Goal: Find specific page/section: Find specific page/section

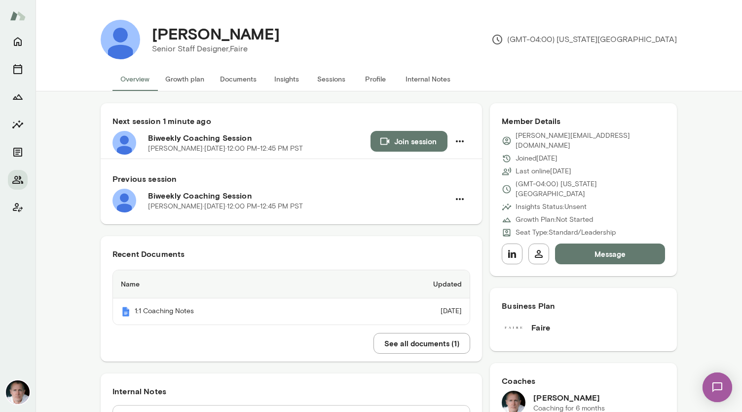
scroll to position [1181, 0]
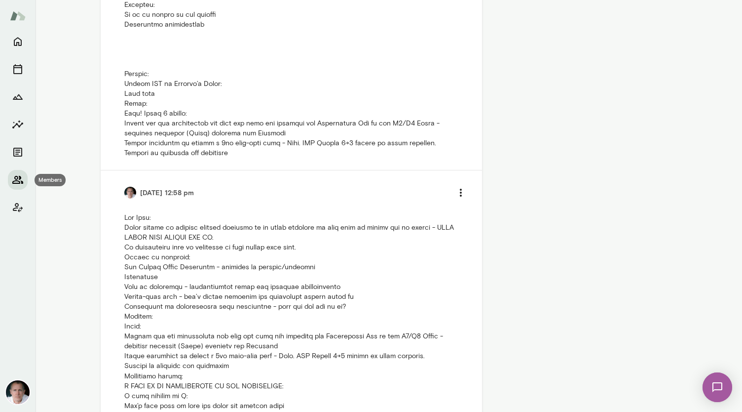
click at [24, 181] on button "Members" at bounding box center [18, 180] width 20 height 20
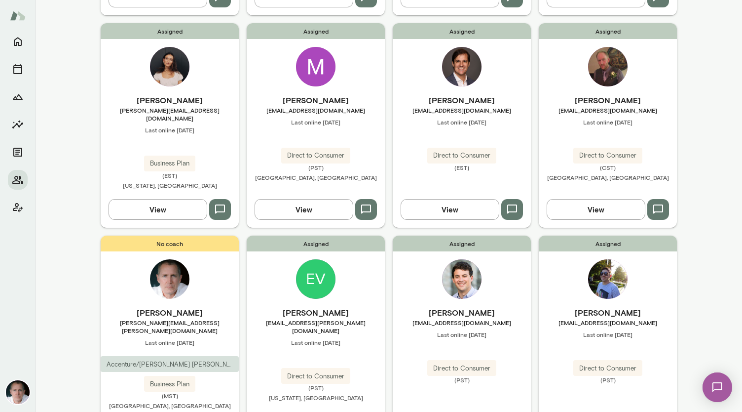
scroll to position [718, 0]
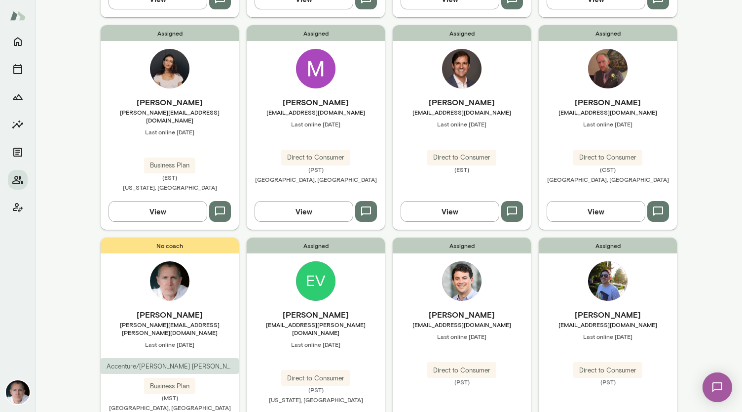
click at [316, 261] on img at bounding box center [315, 280] width 39 height 39
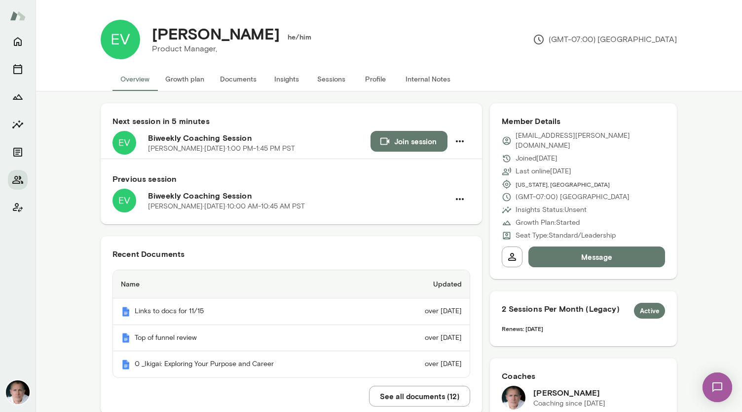
click at [392, 391] on button "See all documents ( 12 )" at bounding box center [419, 395] width 101 height 21
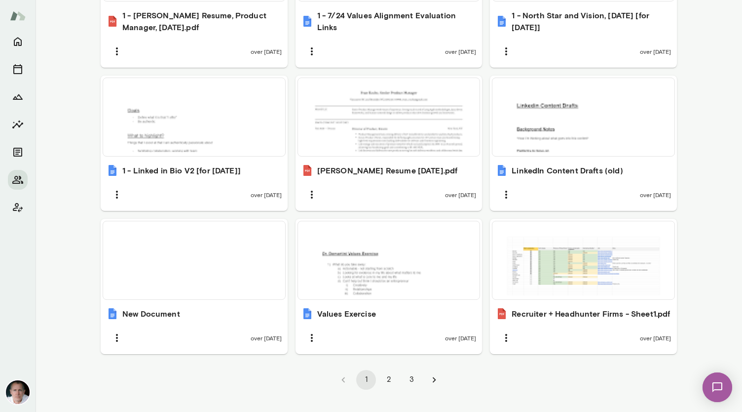
scroll to position [632, 0]
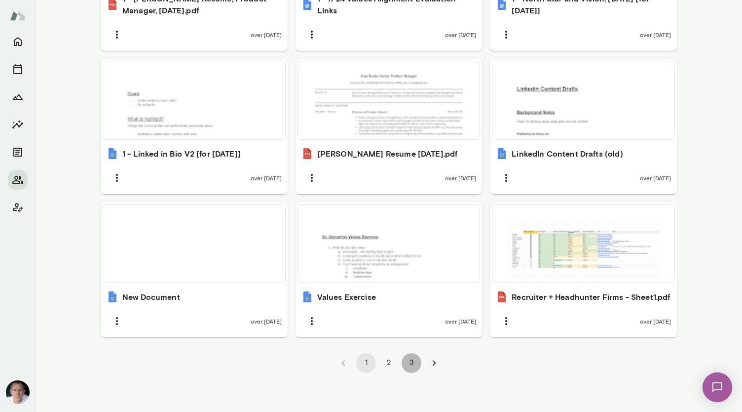
click at [414, 367] on button "3" at bounding box center [412, 363] width 20 height 20
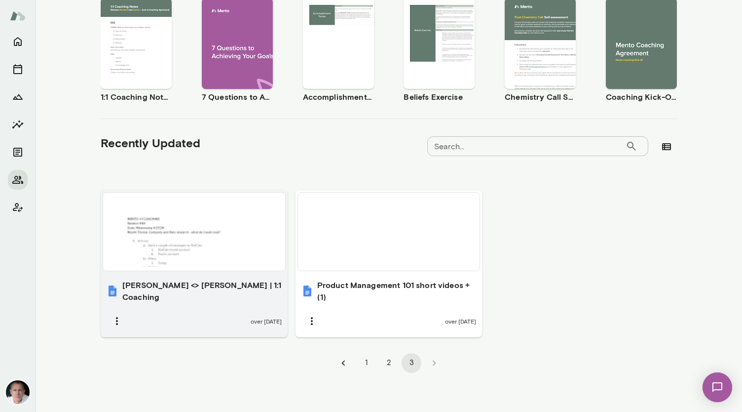
click at [226, 242] on div at bounding box center [194, 231] width 174 height 70
